Goal: Find specific page/section: Find specific page/section

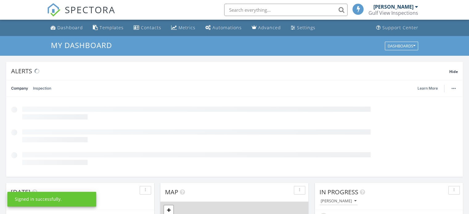
click at [252, 7] on input "text" at bounding box center [285, 10] width 123 height 12
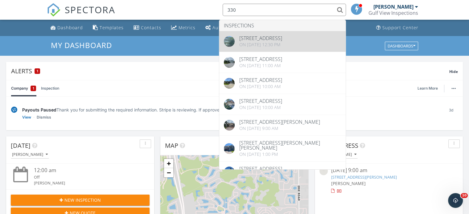
type input "330"
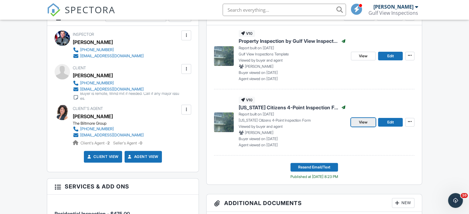
click at [365, 119] on span "View" at bounding box center [363, 122] width 9 height 6
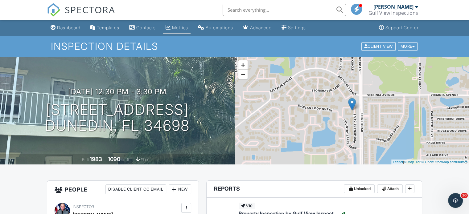
click at [175, 27] on link "Metrics" at bounding box center [176, 27] width 27 height 11
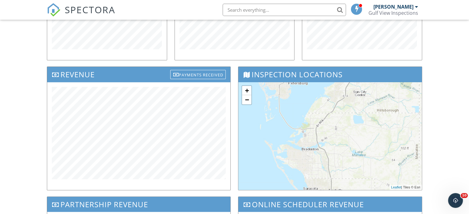
scroll to position [154, 0]
